Goal: Transaction & Acquisition: Subscribe to service/newsletter

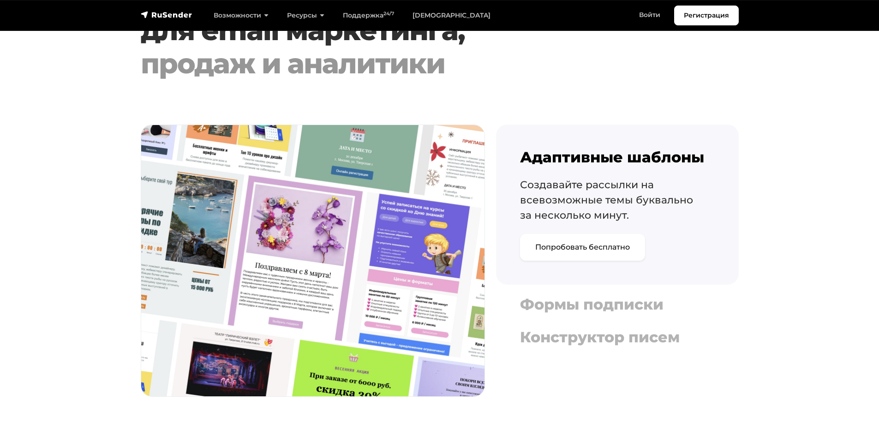
scroll to position [969, 0]
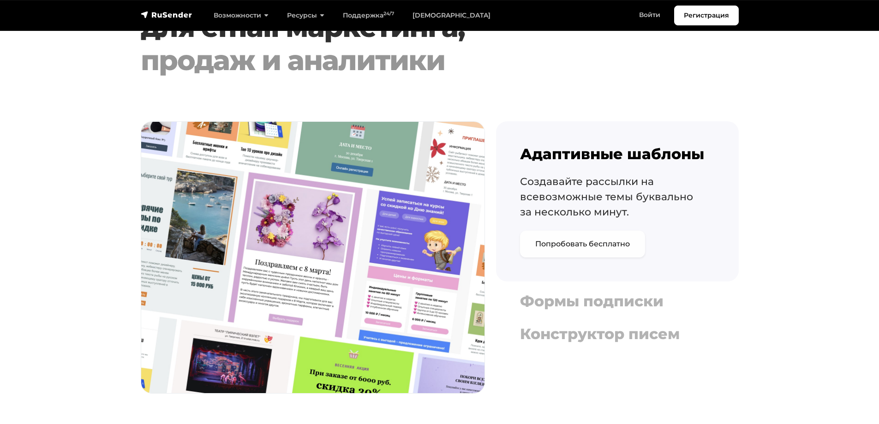
click at [576, 248] on link "Попробовать бесплатно" at bounding box center [582, 244] width 125 height 27
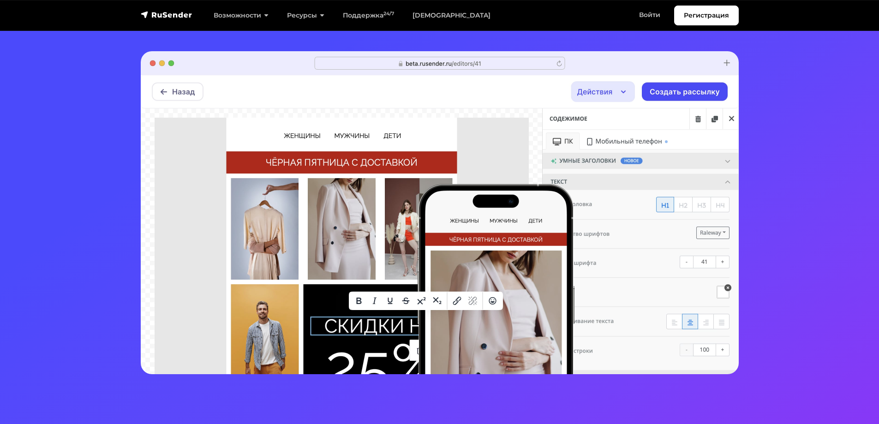
scroll to position [185, 0]
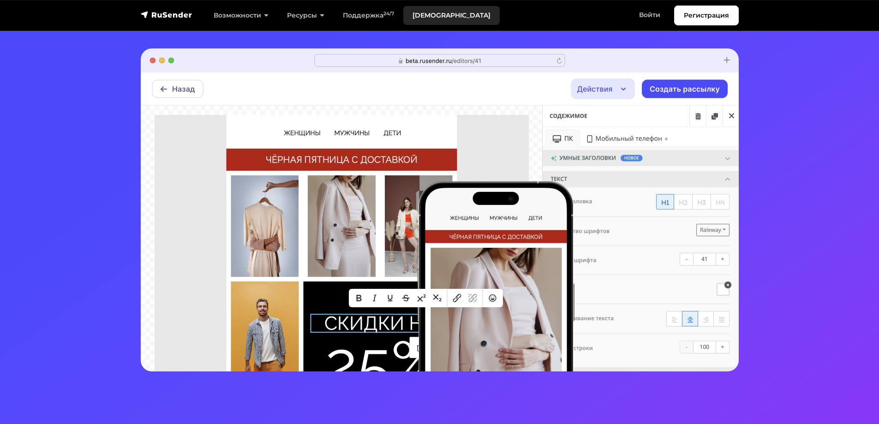
click at [437, 10] on link "[DEMOGRAPHIC_DATA]" at bounding box center [451, 15] width 96 height 19
